Goal: Navigation & Orientation: Find specific page/section

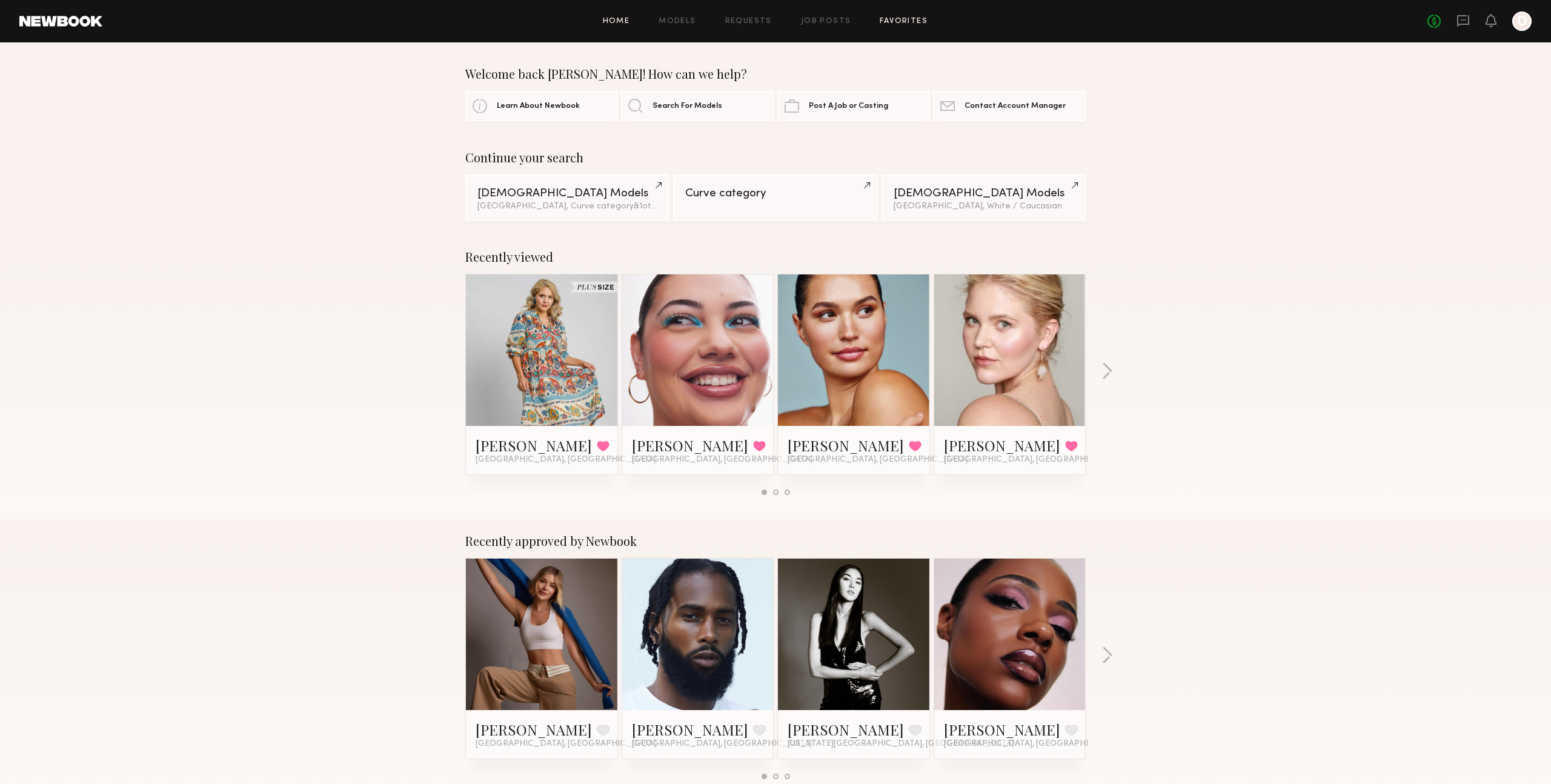
click at [897, 18] on link "Favorites" at bounding box center [903, 21] width 48 height 8
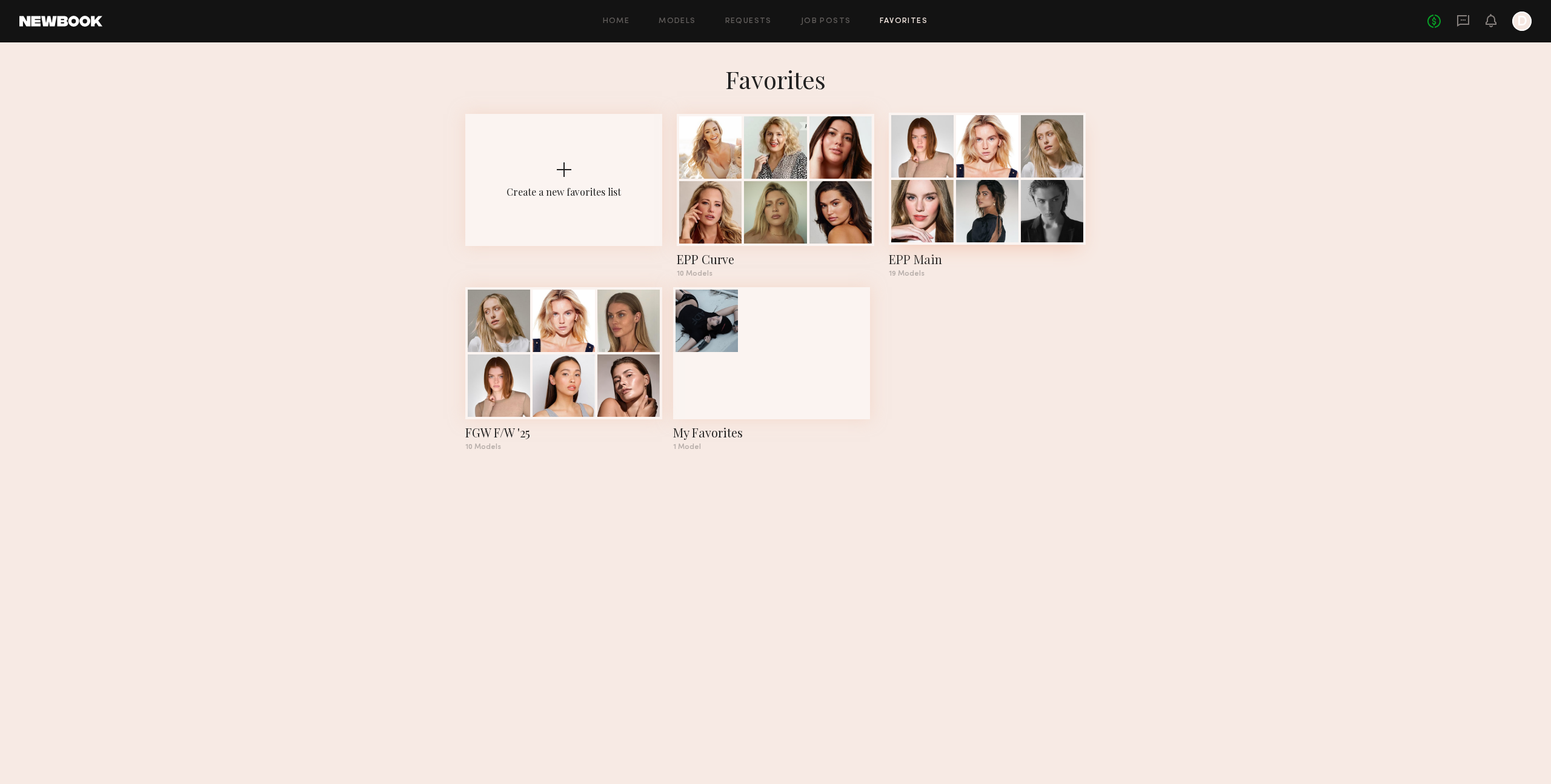
click at [931, 229] on div at bounding box center [923, 211] width 63 height 63
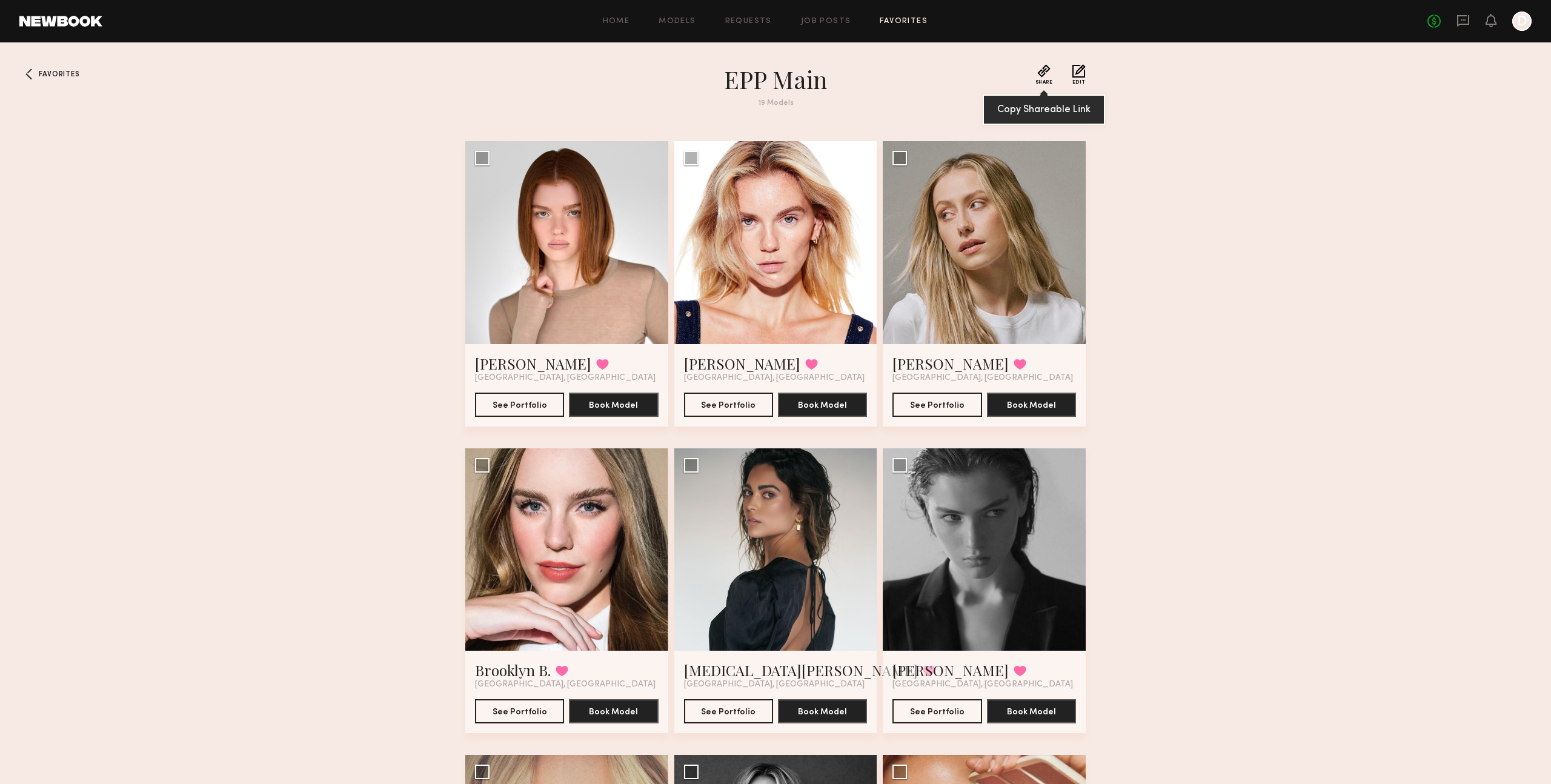
click at [1045, 75] on button "Share" at bounding box center [1044, 74] width 18 height 21
click at [890, 21] on link "Favorites" at bounding box center [903, 21] width 48 height 8
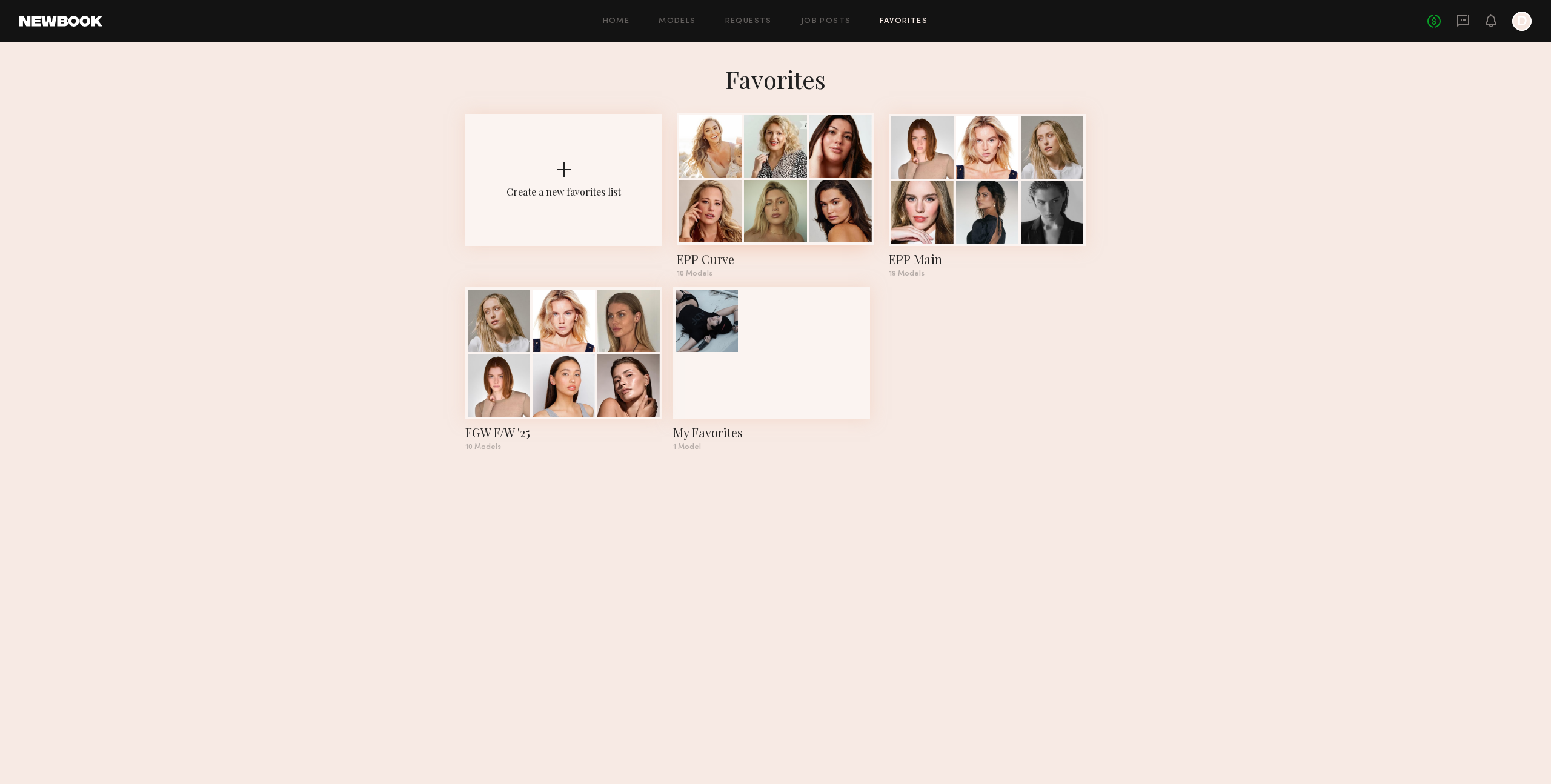
click at [703, 260] on div "EPP Curve" at bounding box center [775, 259] width 197 height 17
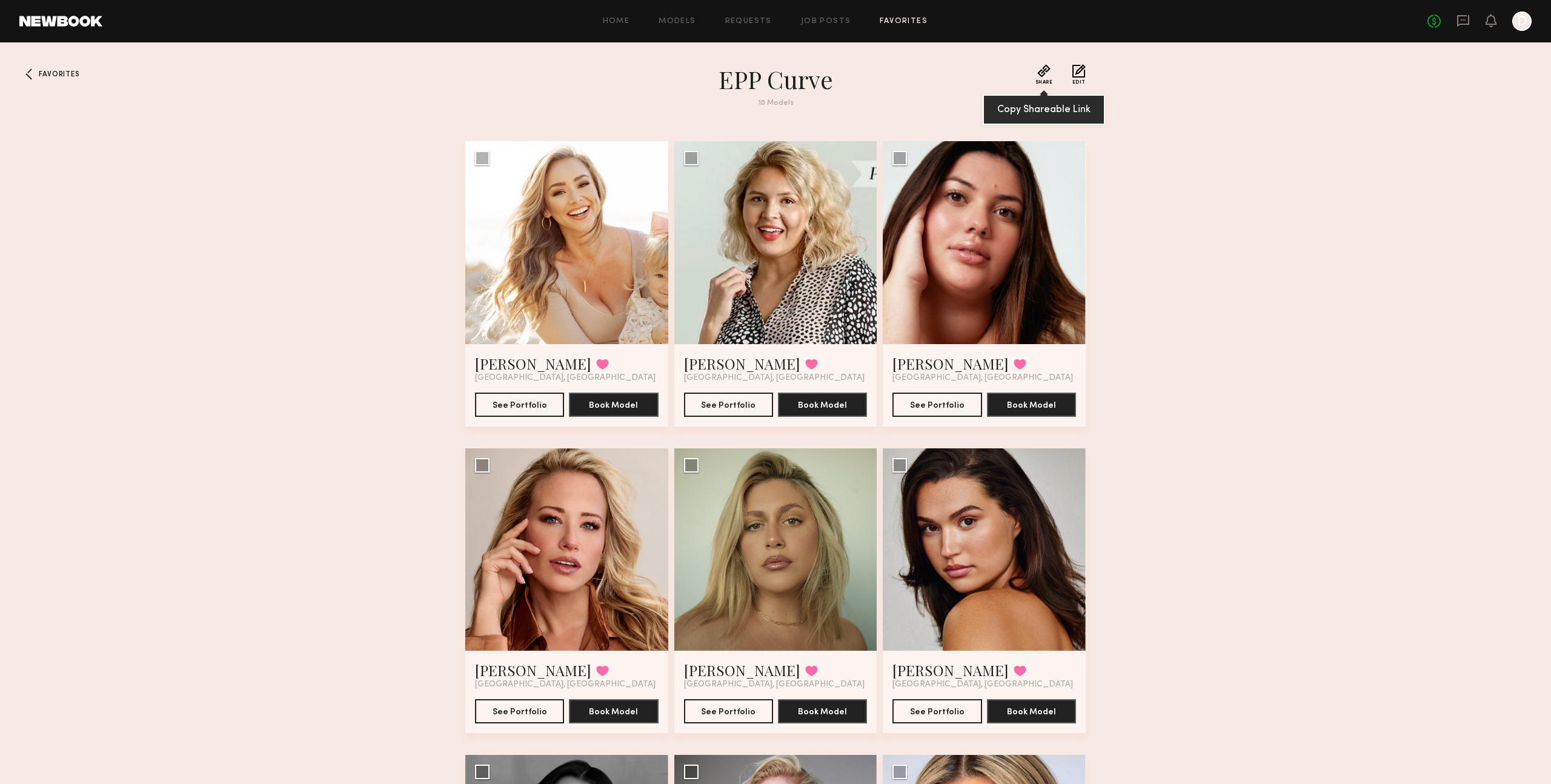
click at [1048, 74] on button "Share" at bounding box center [1044, 74] width 18 height 21
click at [691, 18] on link "Models" at bounding box center [677, 21] width 37 height 8
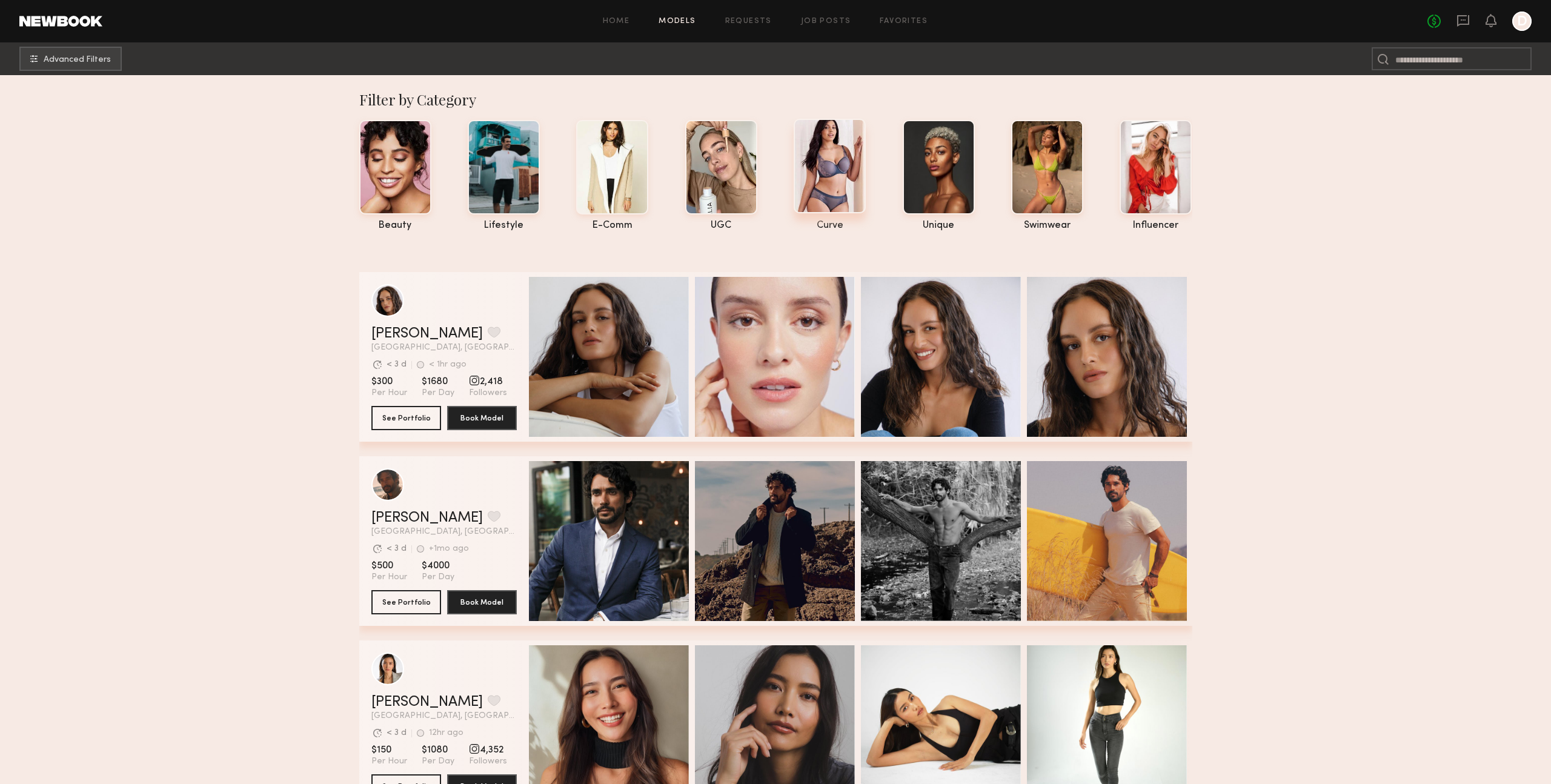
click at [822, 186] on div at bounding box center [829, 166] width 72 height 95
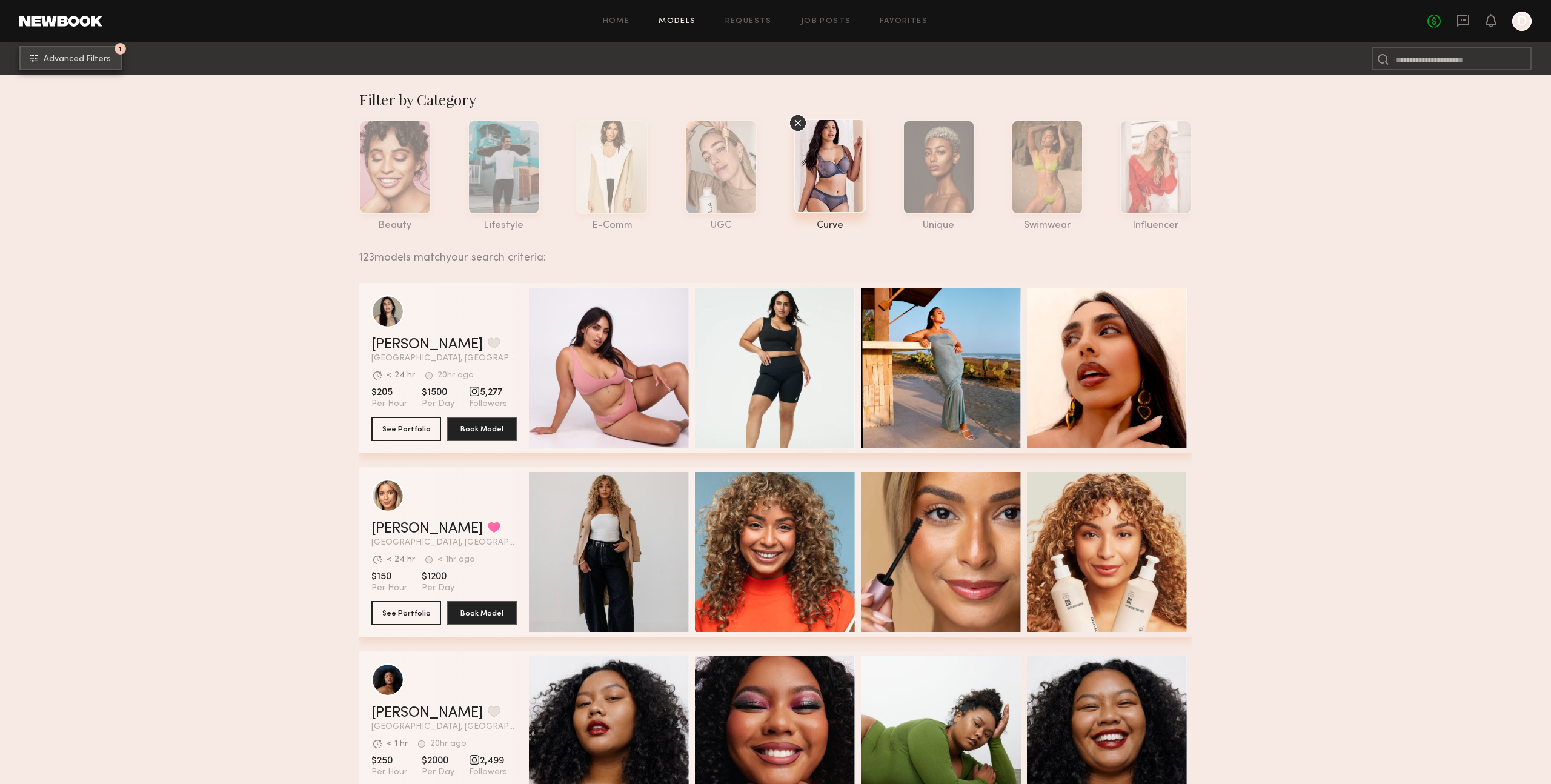
click at [91, 60] on span "Advanced Filters" at bounding box center [77, 60] width 68 height 9
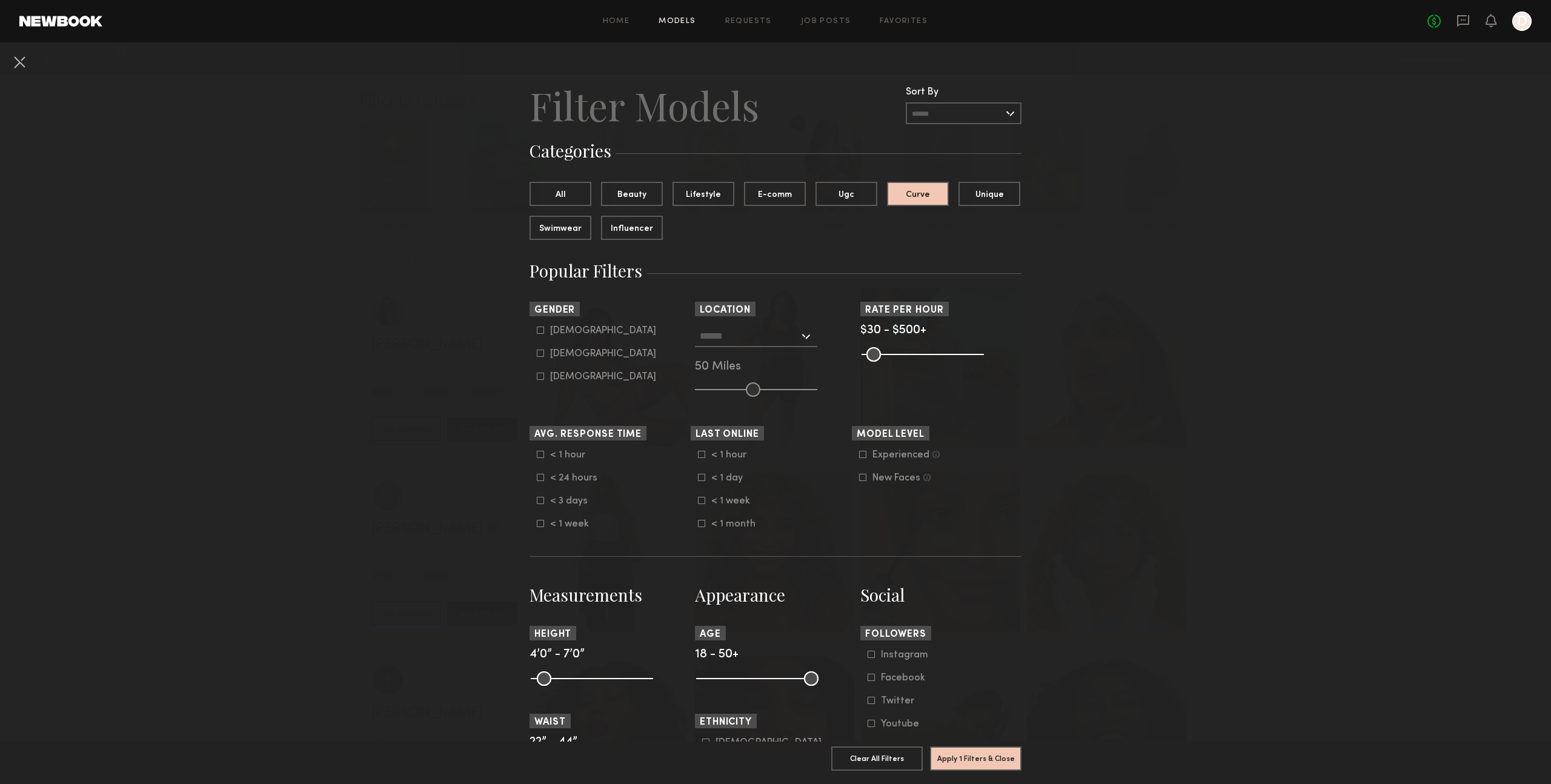
click at [559, 357] on div "Female" at bounding box center [603, 354] width 106 height 7
type input "**"
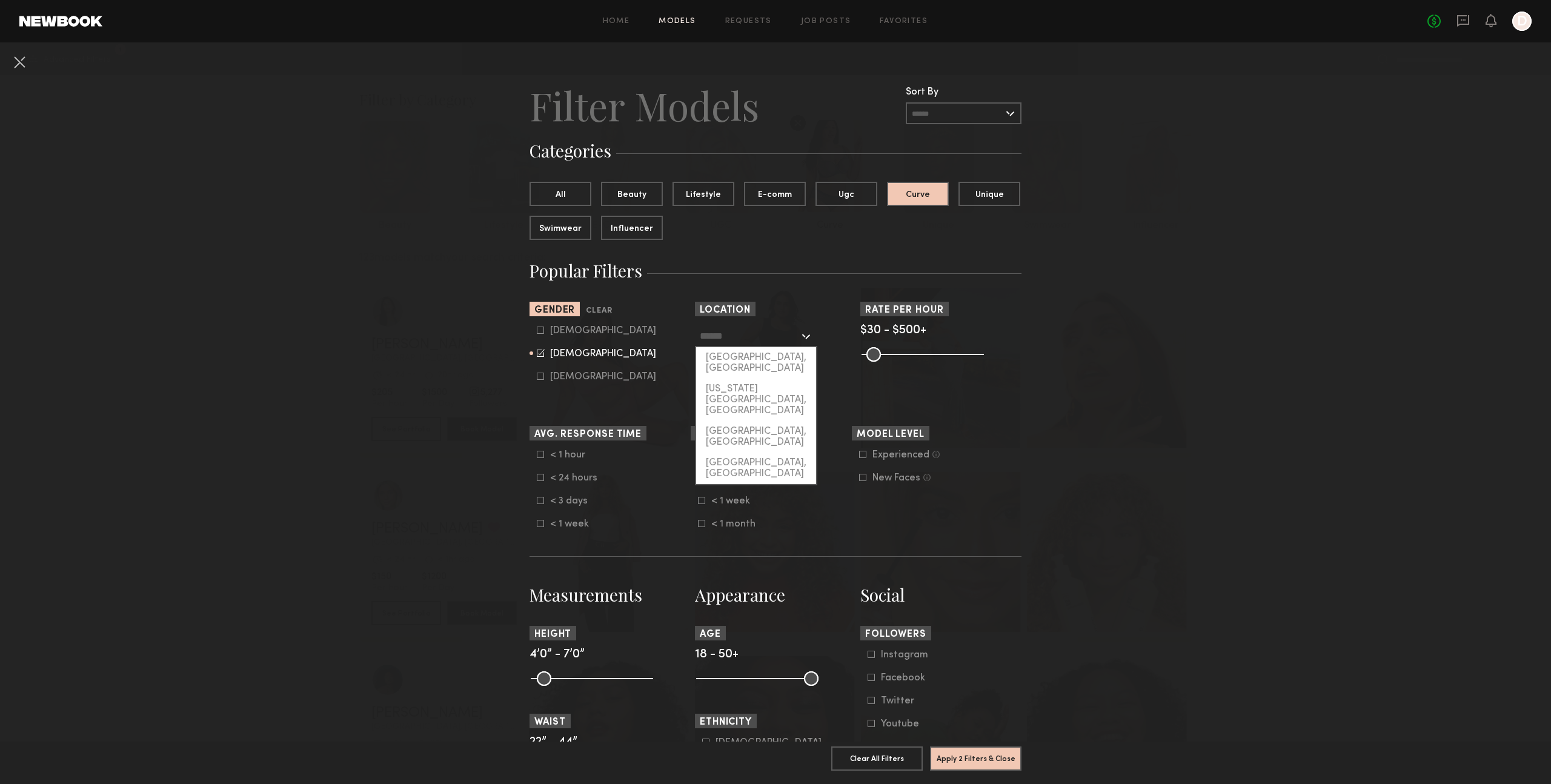
click at [769, 336] on input "text" at bounding box center [750, 335] width 100 height 21
click at [764, 355] on div "[GEOGRAPHIC_DATA], [GEOGRAPHIC_DATA]" at bounding box center [756, 363] width 120 height 31
type input "**********"
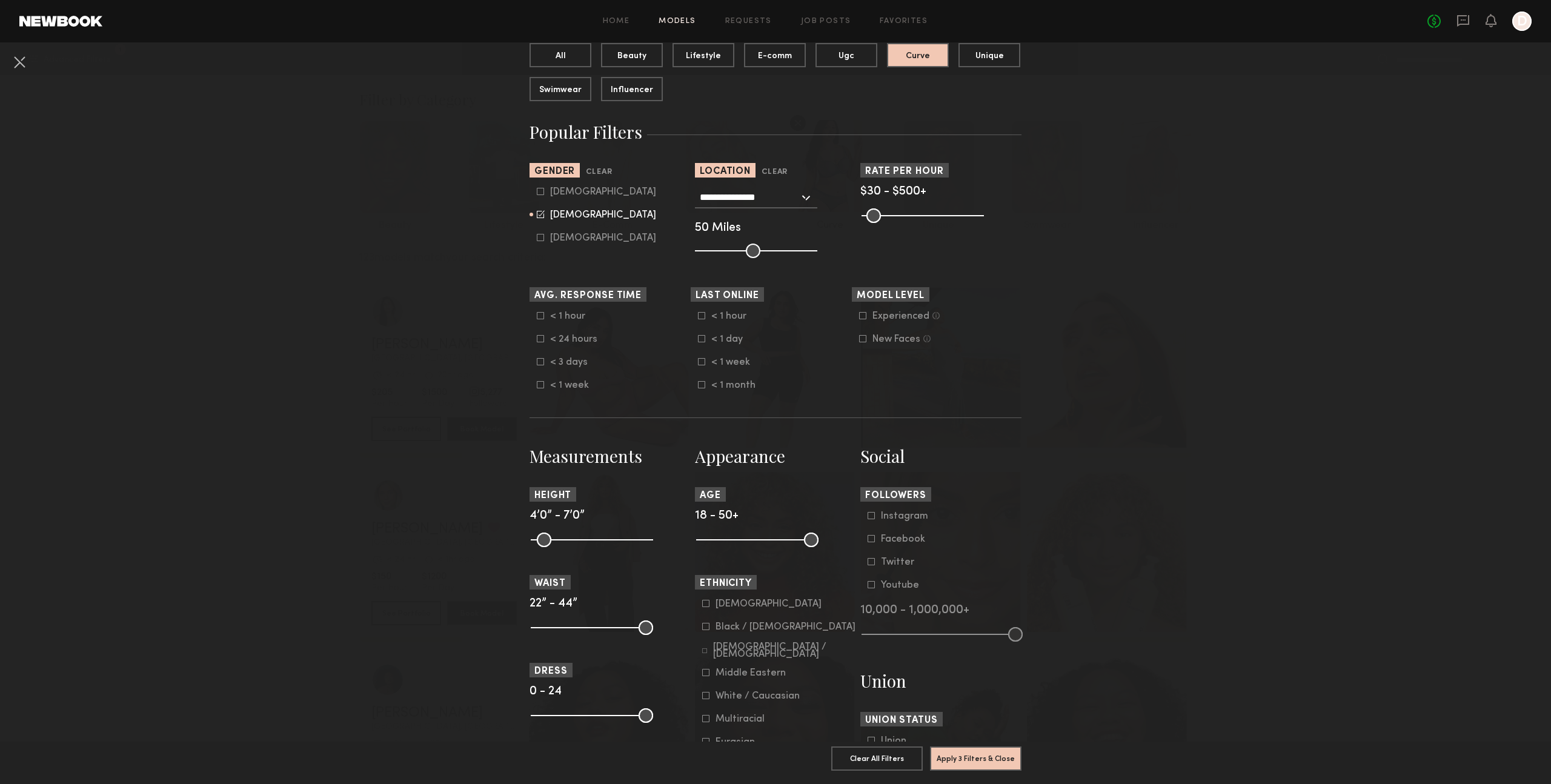
scroll to position [210, 0]
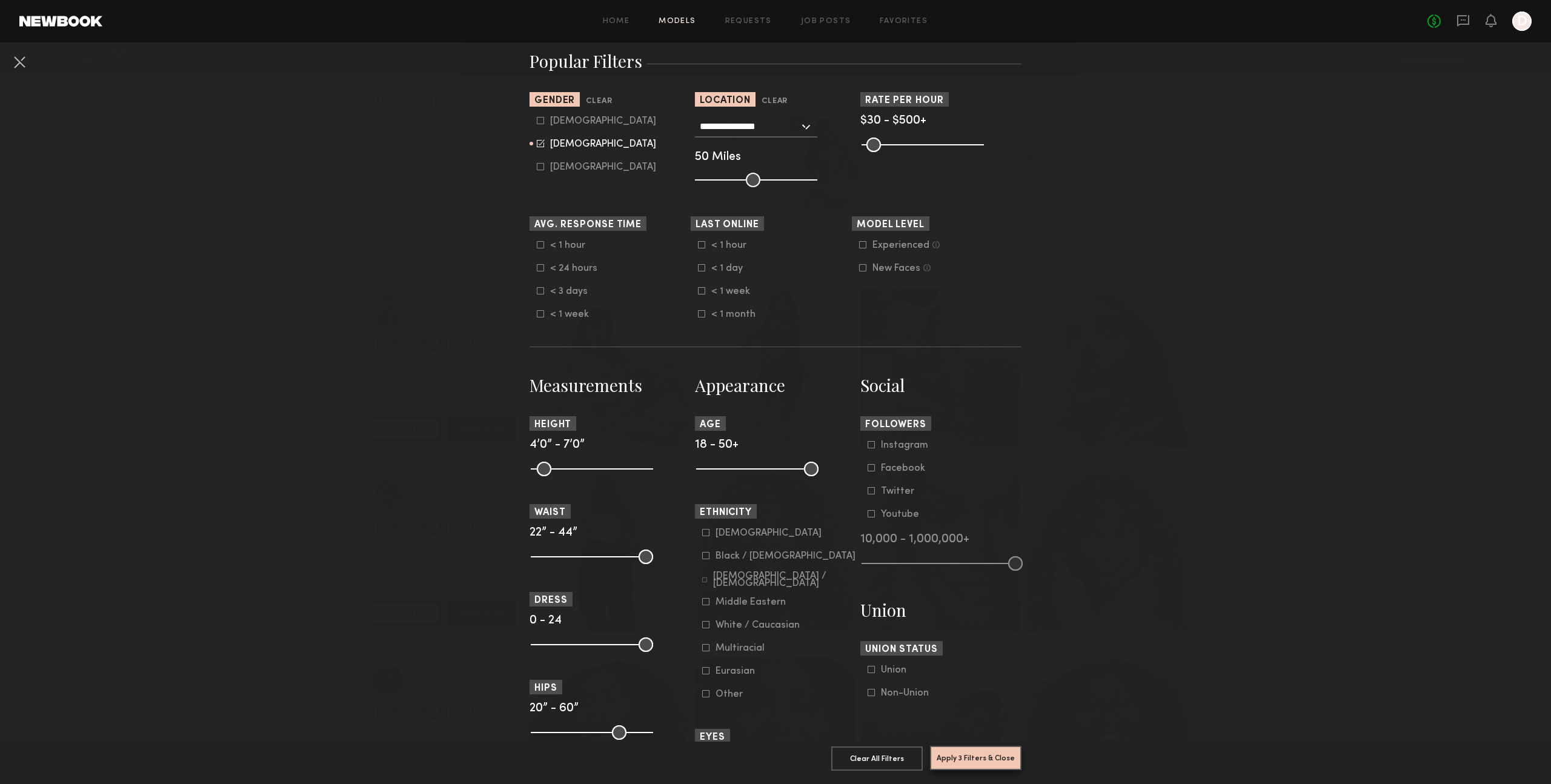
click at [977, 756] on button "Apply 3 Filters & Close" at bounding box center [976, 758] width 92 height 24
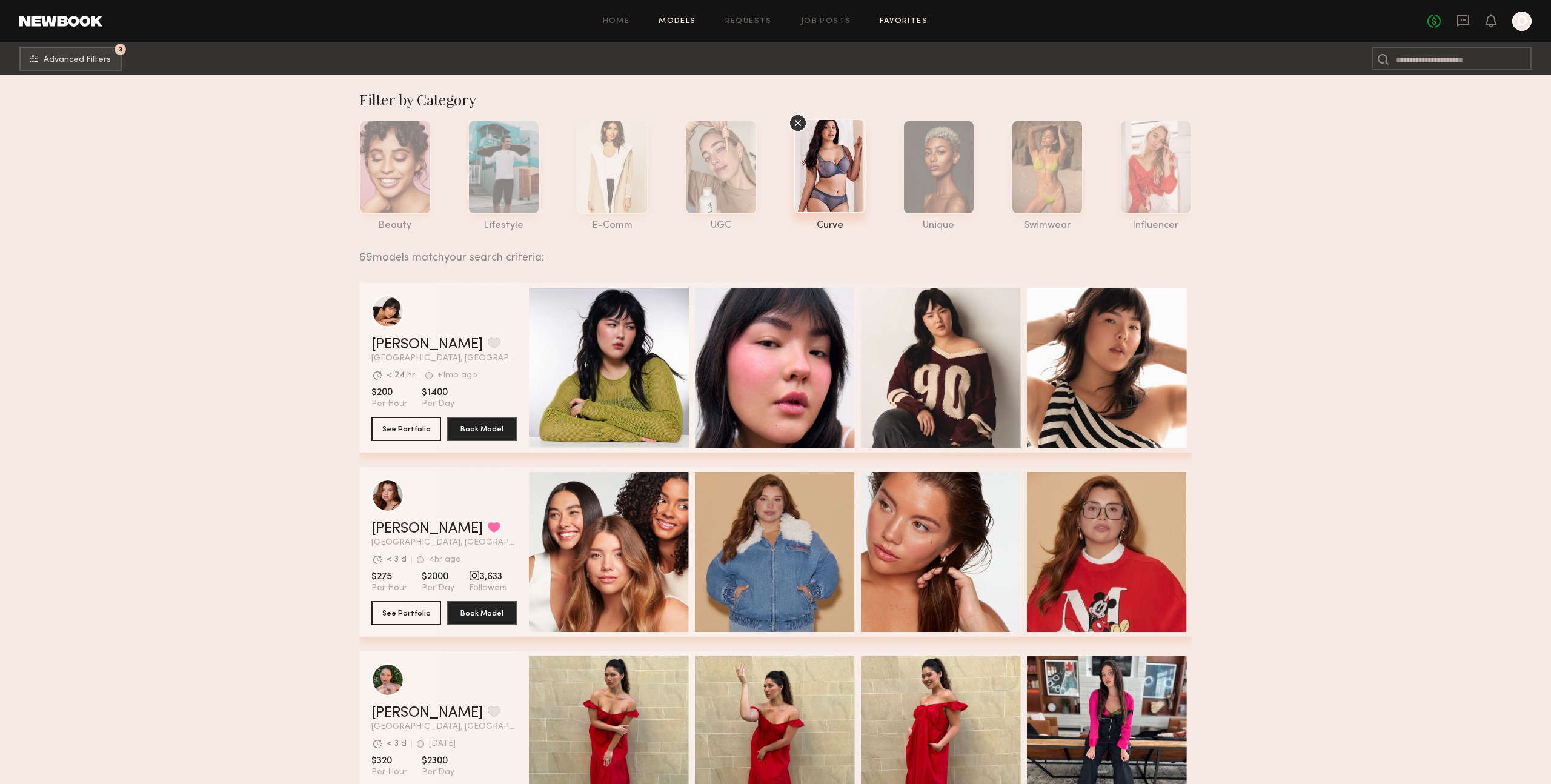
click at [905, 21] on link "Favorites" at bounding box center [903, 21] width 48 height 8
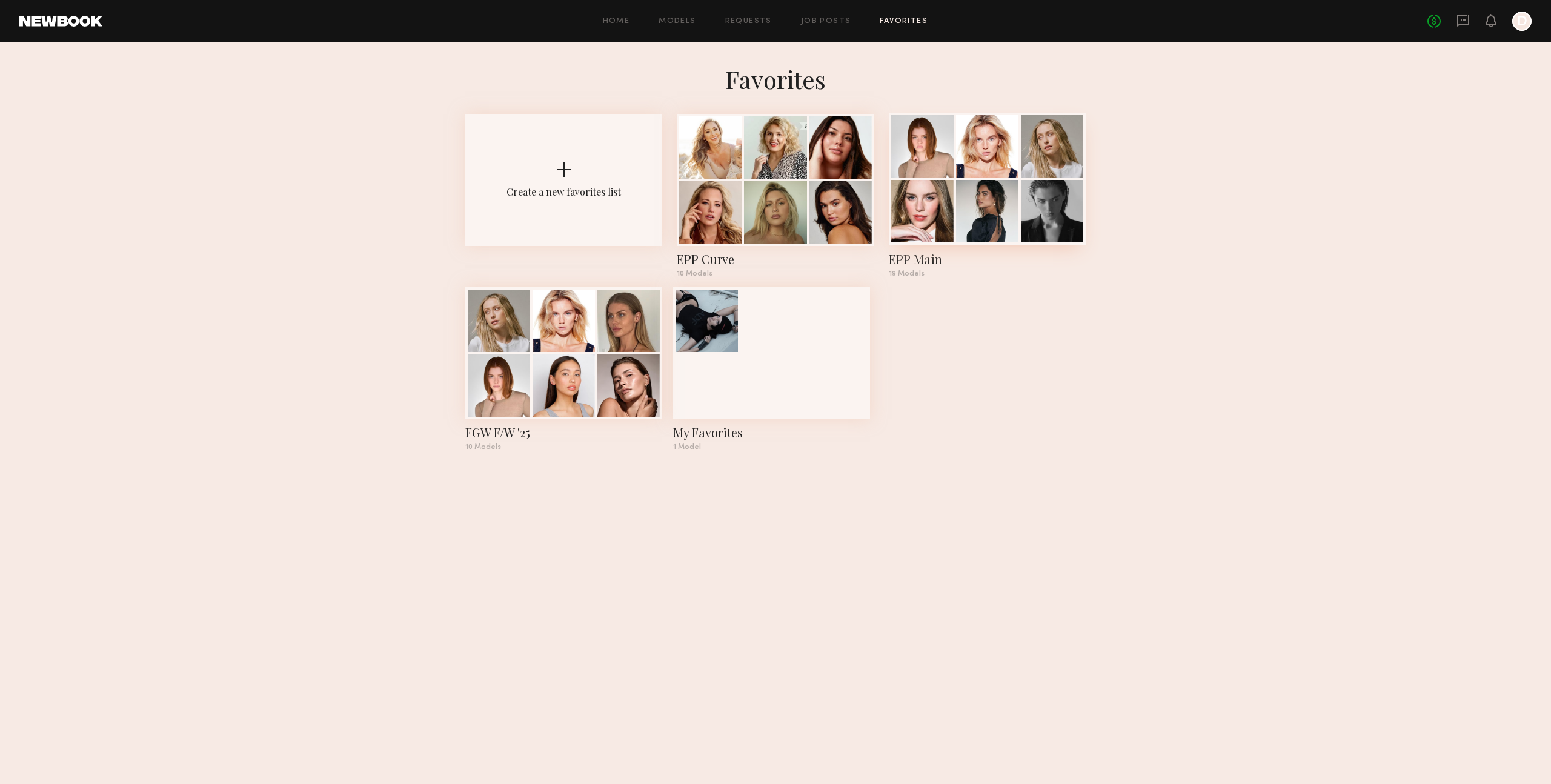
click at [927, 211] on div at bounding box center [923, 211] width 63 height 63
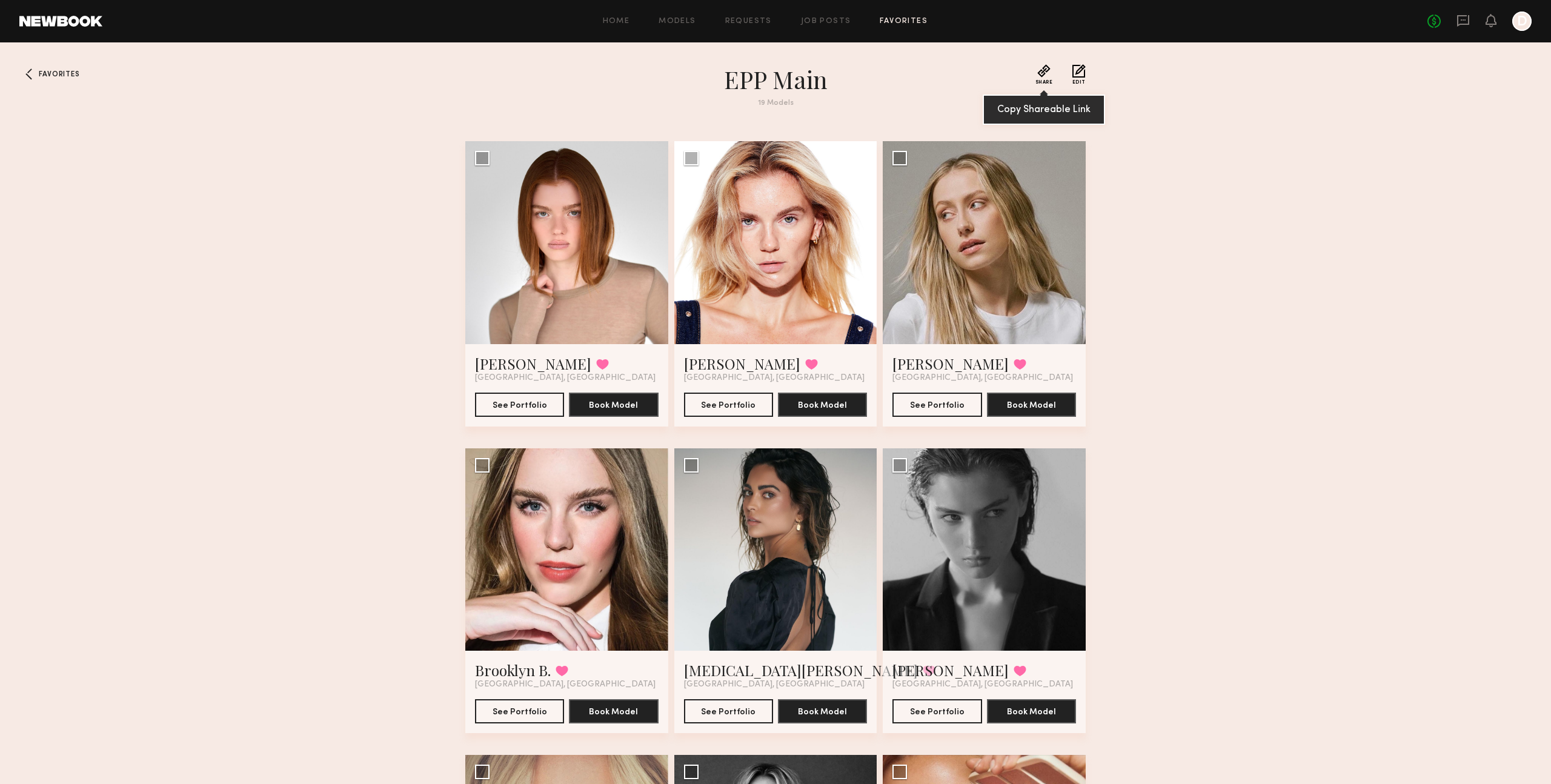
click at [1045, 72] on button "Share" at bounding box center [1044, 74] width 18 height 21
click at [1043, 72] on button "Share" at bounding box center [1044, 74] width 18 height 21
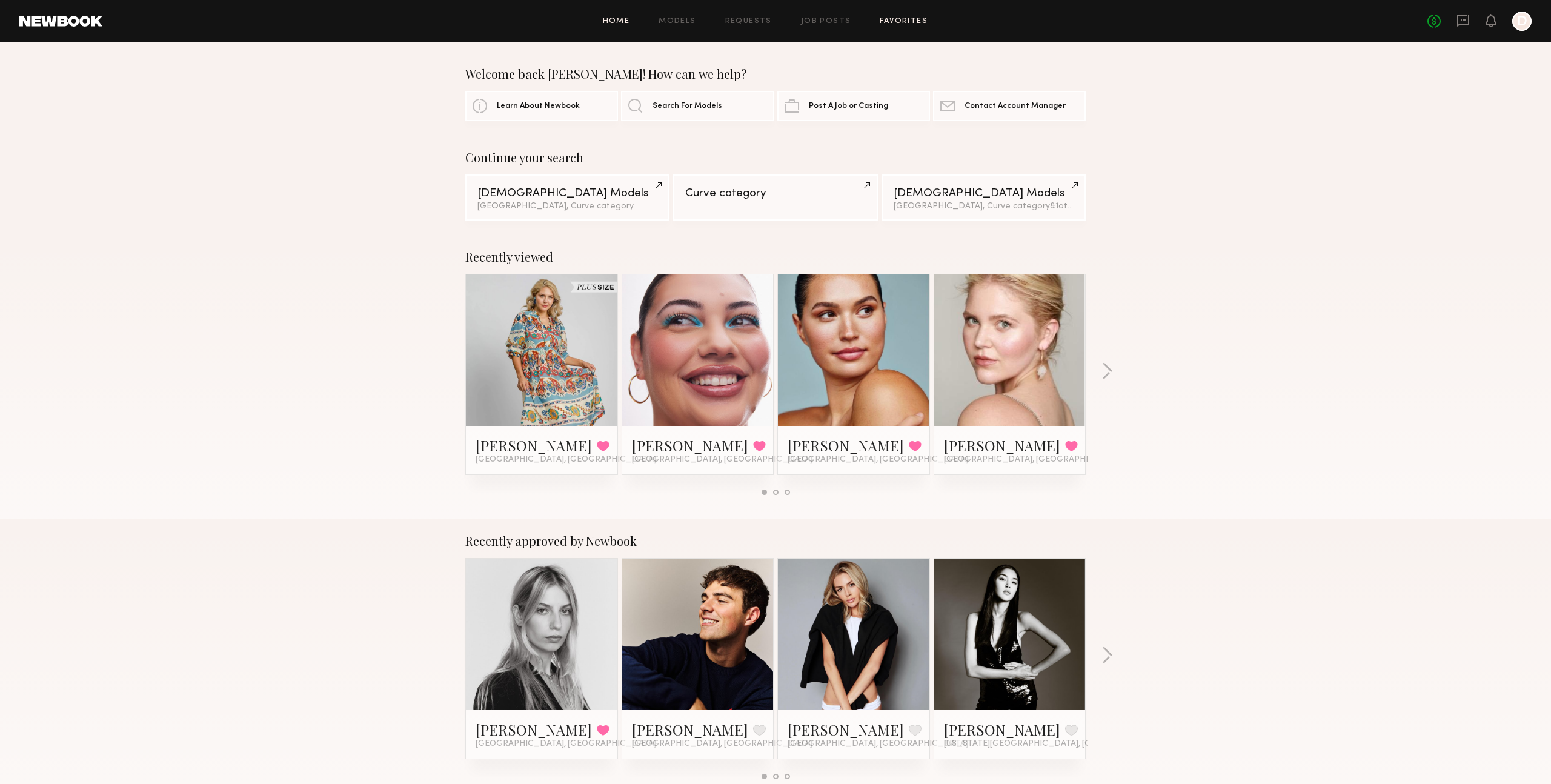
click at [914, 19] on link "Favorites" at bounding box center [903, 21] width 48 height 8
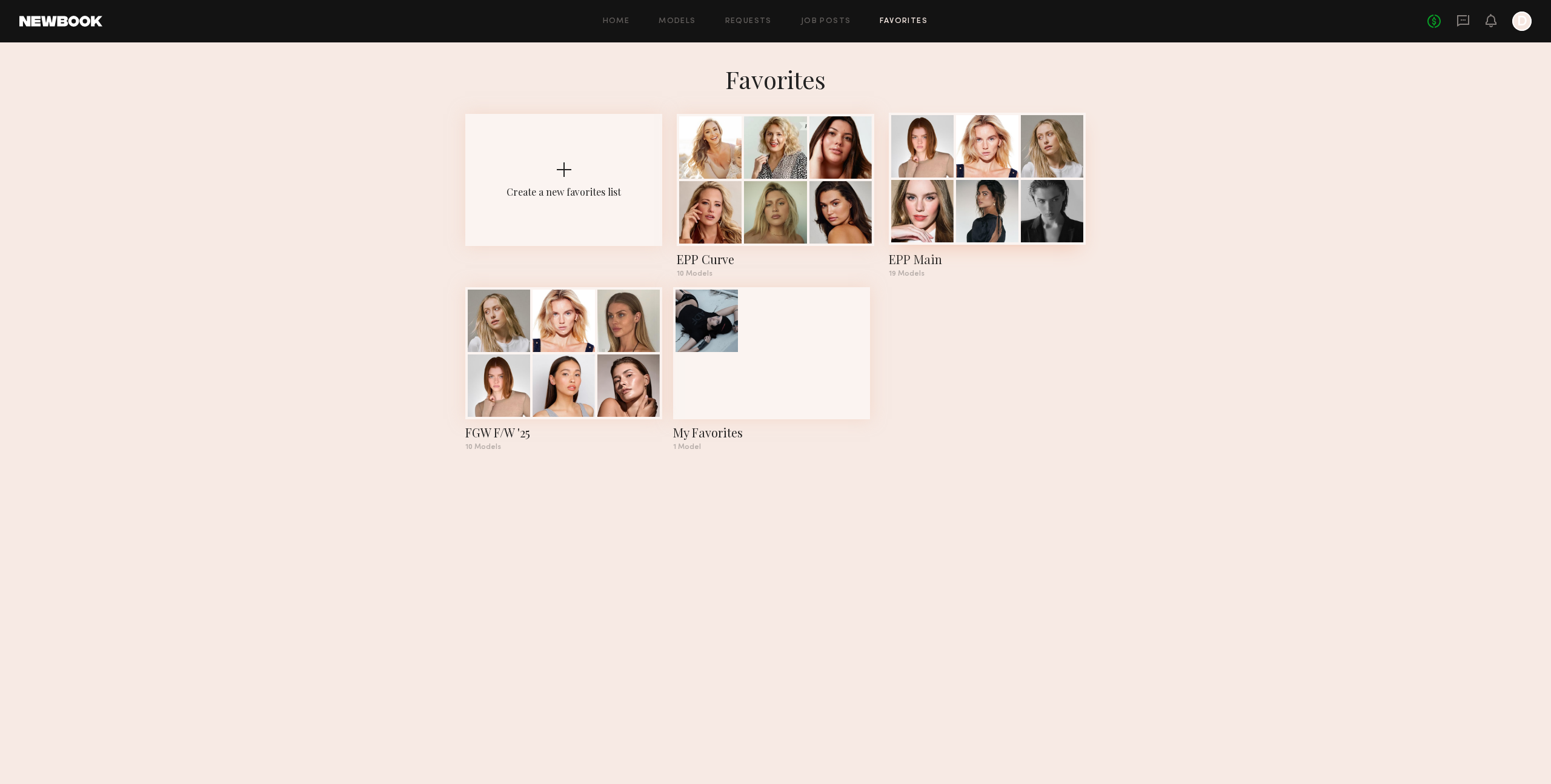
click at [970, 221] on div at bounding box center [988, 211] width 63 height 63
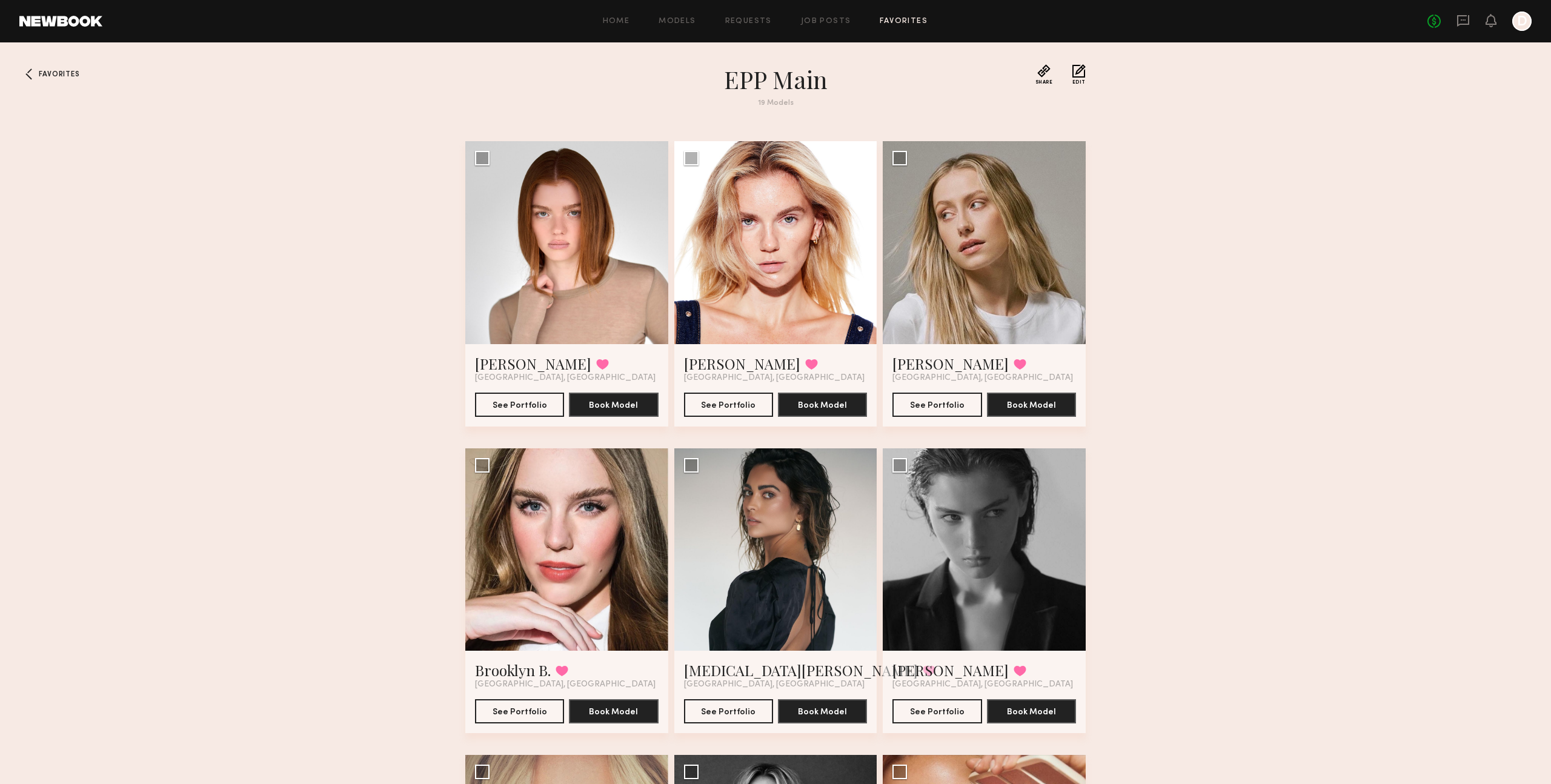
click at [1081, 72] on button "Edit" at bounding box center [1079, 74] width 14 height 21
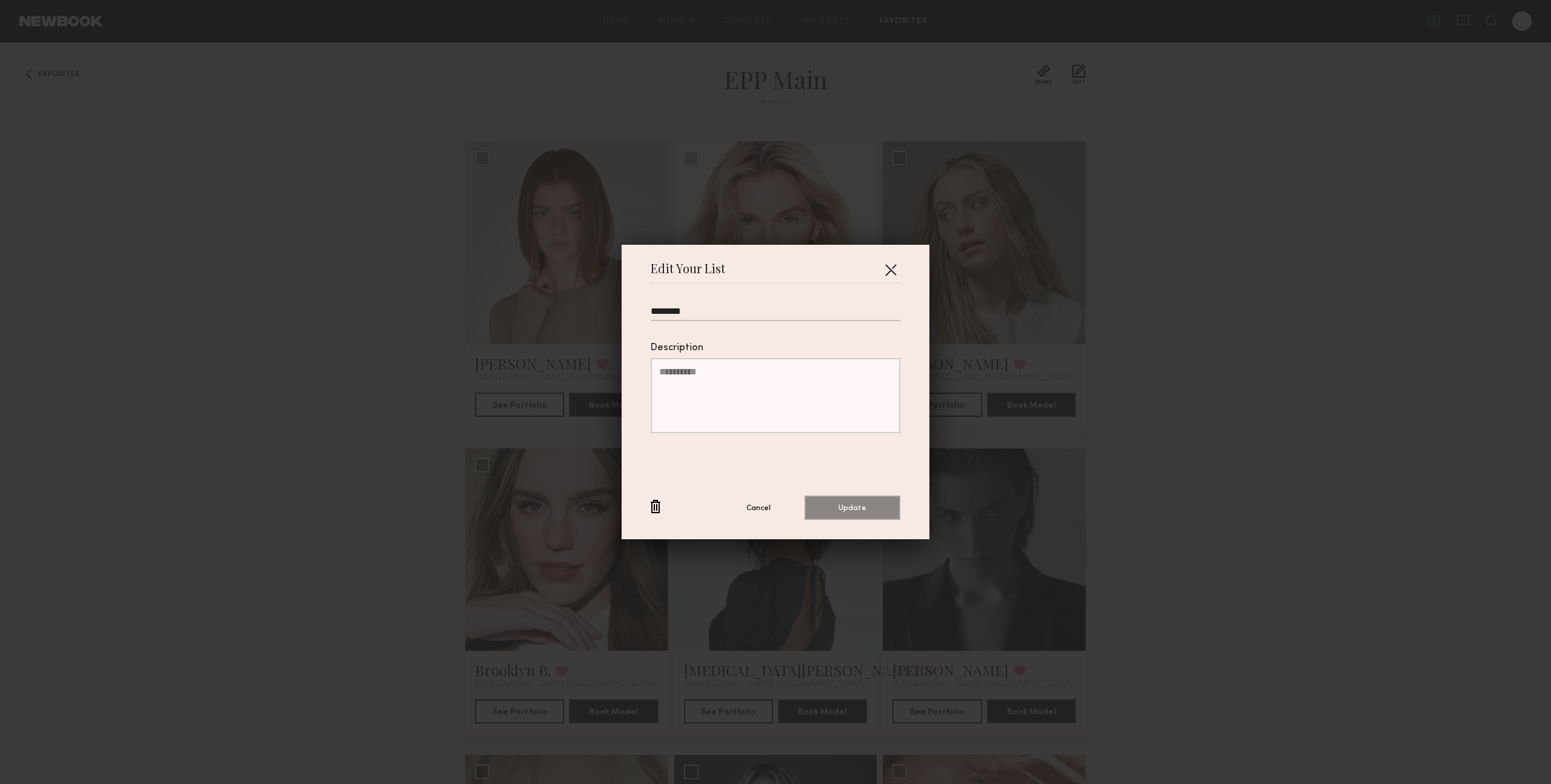
click at [888, 272] on button "button" at bounding box center [890, 269] width 19 height 19
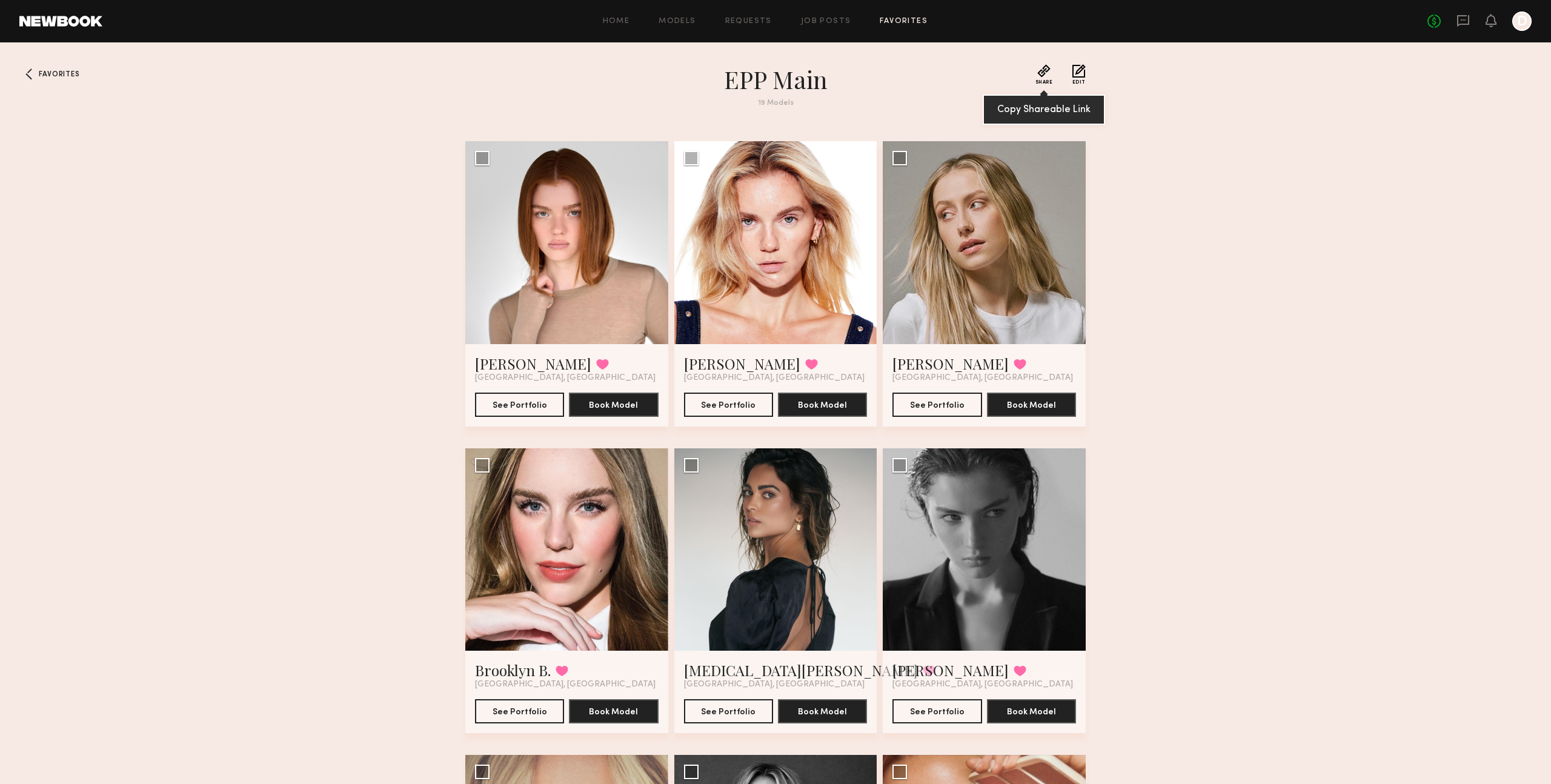
click at [1040, 77] on button "Share" at bounding box center [1044, 74] width 18 height 21
click at [897, 21] on link "Favorites" at bounding box center [903, 21] width 48 height 8
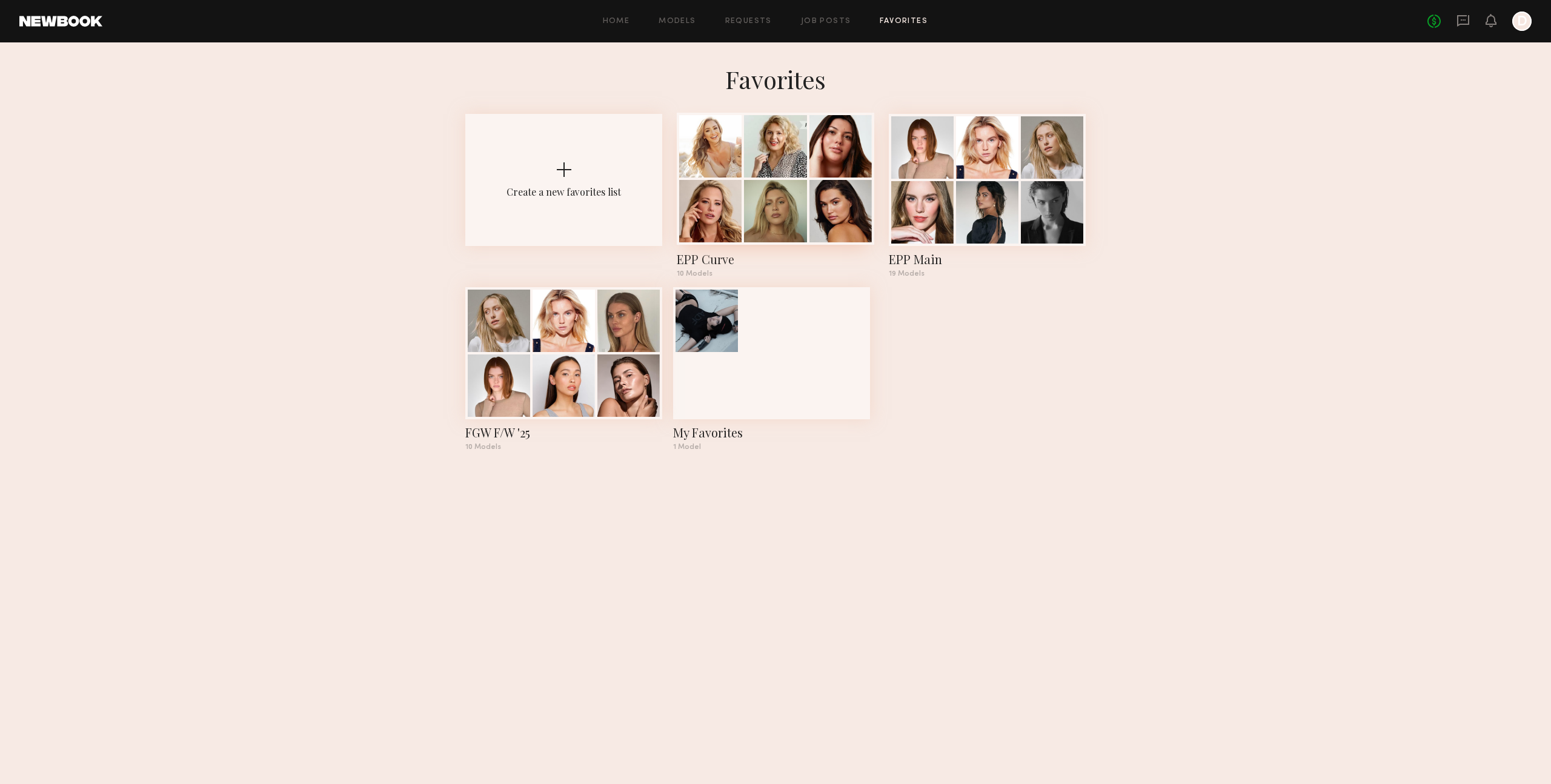
click at [772, 204] on div at bounding box center [775, 211] width 63 height 63
